Goal: Transaction & Acquisition: Download file/media

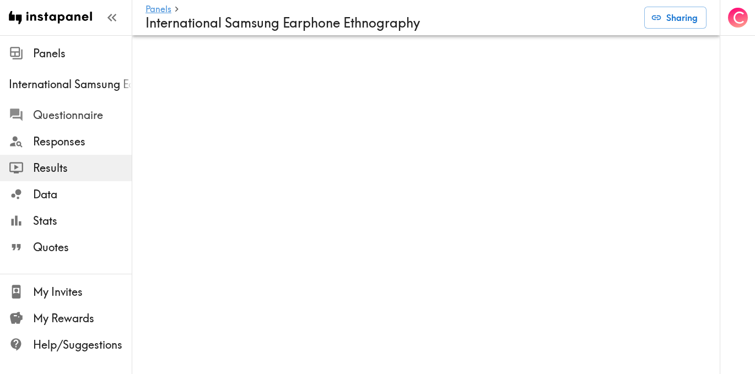
click at [83, 114] on span "Questionnaire" at bounding box center [82, 114] width 99 height 15
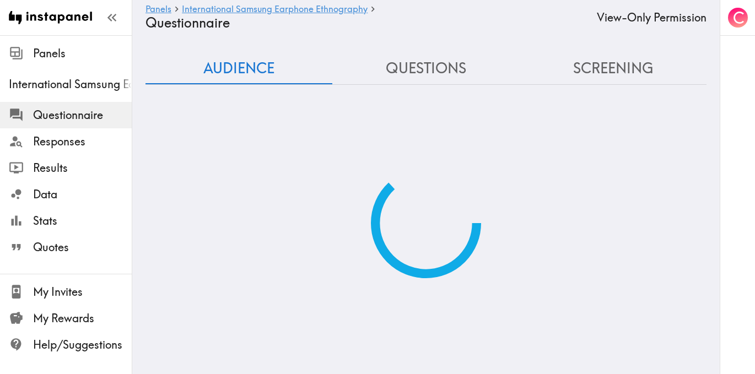
click at [70, 117] on span "Questionnaire" at bounding box center [82, 114] width 99 height 15
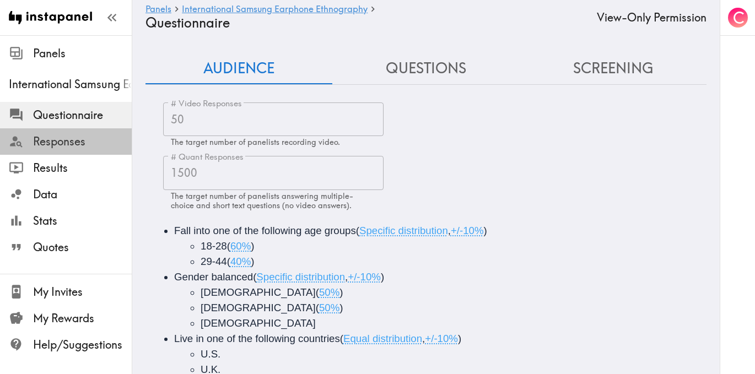
click at [82, 144] on span "Responses" at bounding box center [82, 141] width 99 height 15
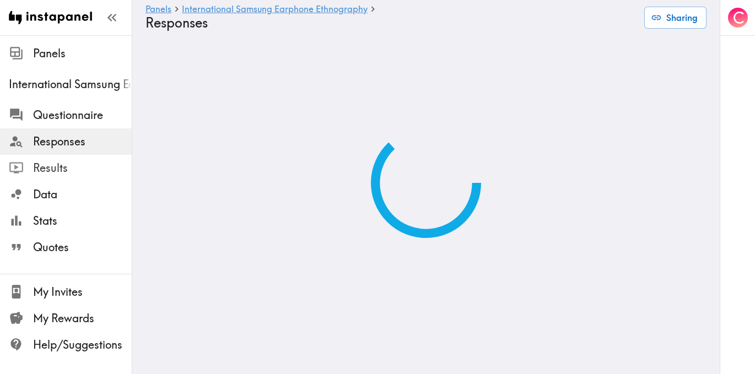
click at [75, 167] on span "Results" at bounding box center [82, 167] width 99 height 15
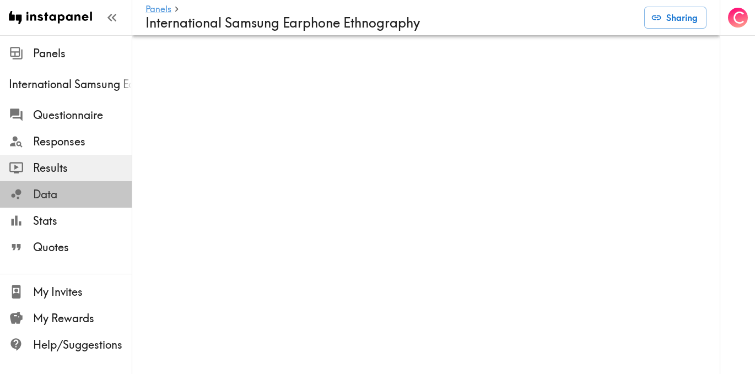
click at [52, 198] on span "Data" at bounding box center [82, 194] width 99 height 15
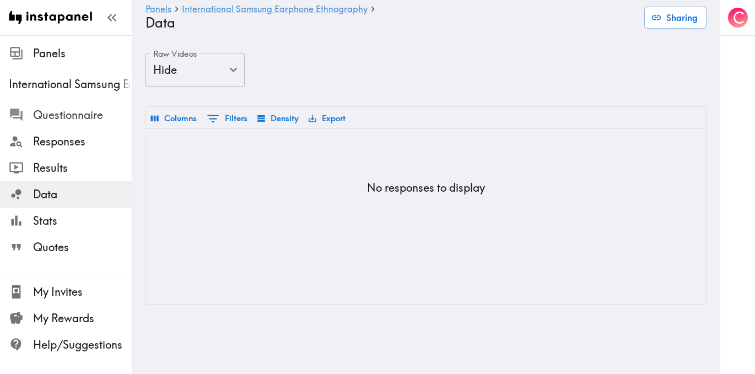
click at [77, 120] on span "Questionnaire" at bounding box center [82, 114] width 99 height 15
click at [65, 115] on span "Questionnaire" at bounding box center [82, 114] width 99 height 15
click at [72, 117] on span "Questionnaire" at bounding box center [82, 114] width 99 height 15
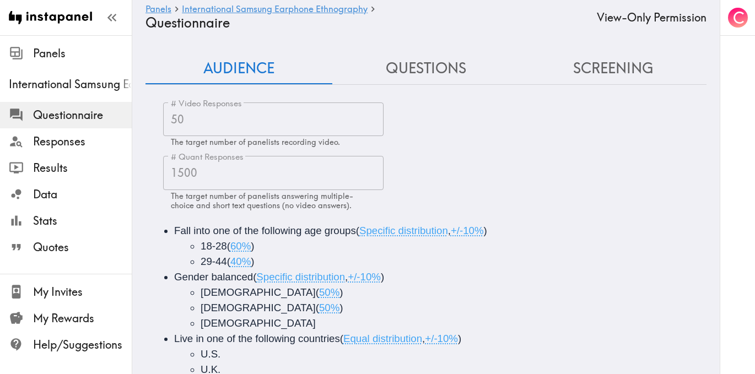
click at [419, 69] on button "Questions" at bounding box center [425, 68] width 187 height 31
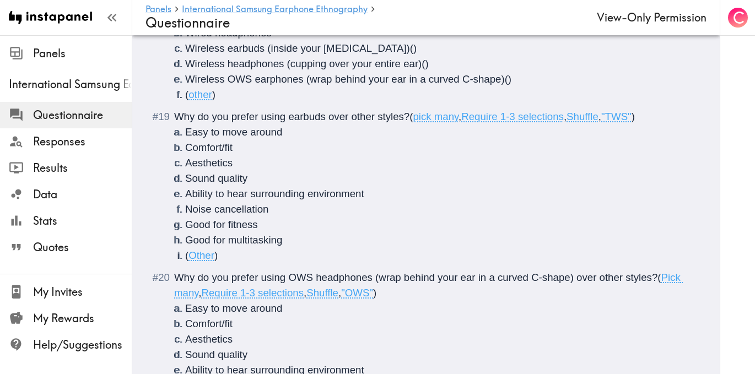
scroll to position [2373, 0]
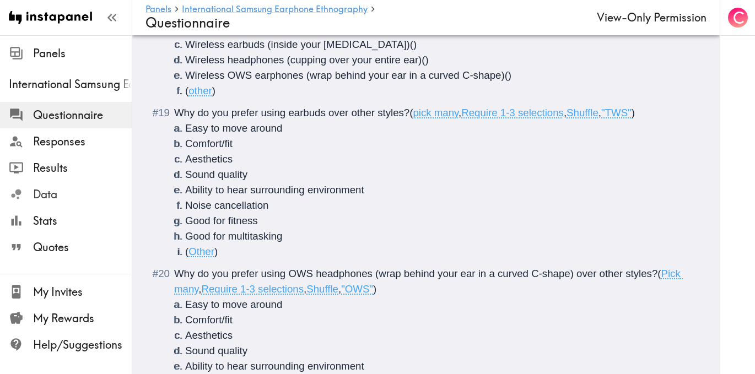
click at [58, 192] on span "Data" at bounding box center [82, 194] width 99 height 15
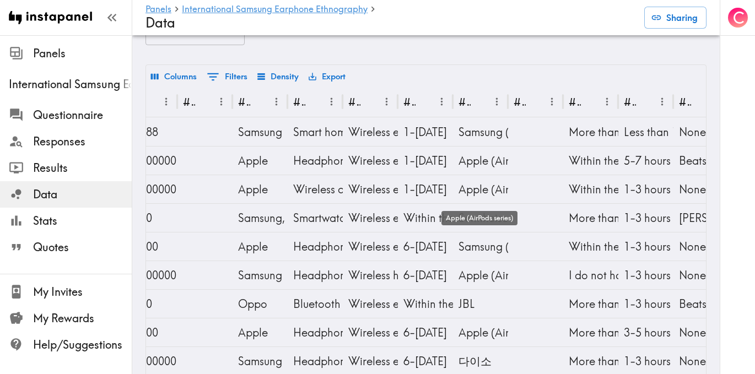
scroll to position [41, 0]
click at [315, 79] on icon "Export" at bounding box center [313, 78] width 8 height 8
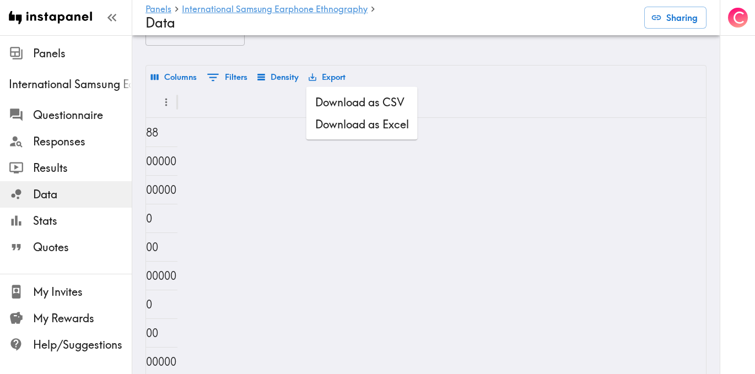
scroll to position [0, 117]
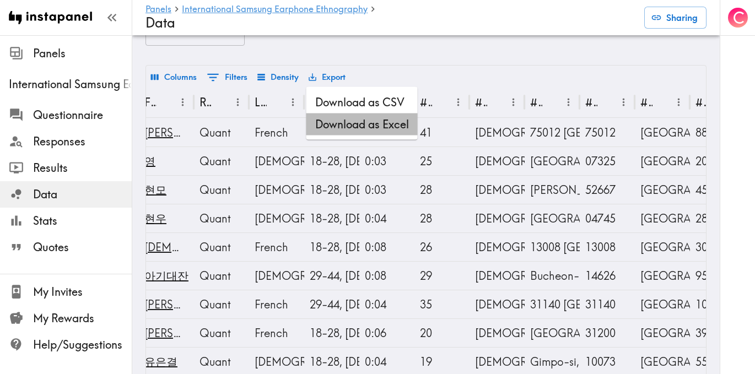
click at [330, 128] on li "Download as Excel" at bounding box center [361, 125] width 111 height 22
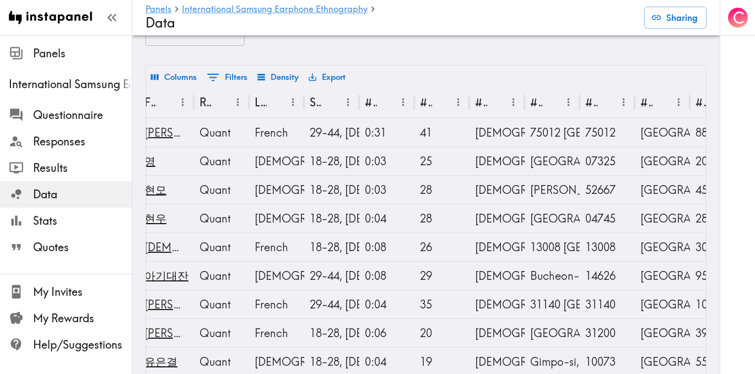
scroll to position [0, 117]
